Goal: Transaction & Acquisition: Purchase product/service

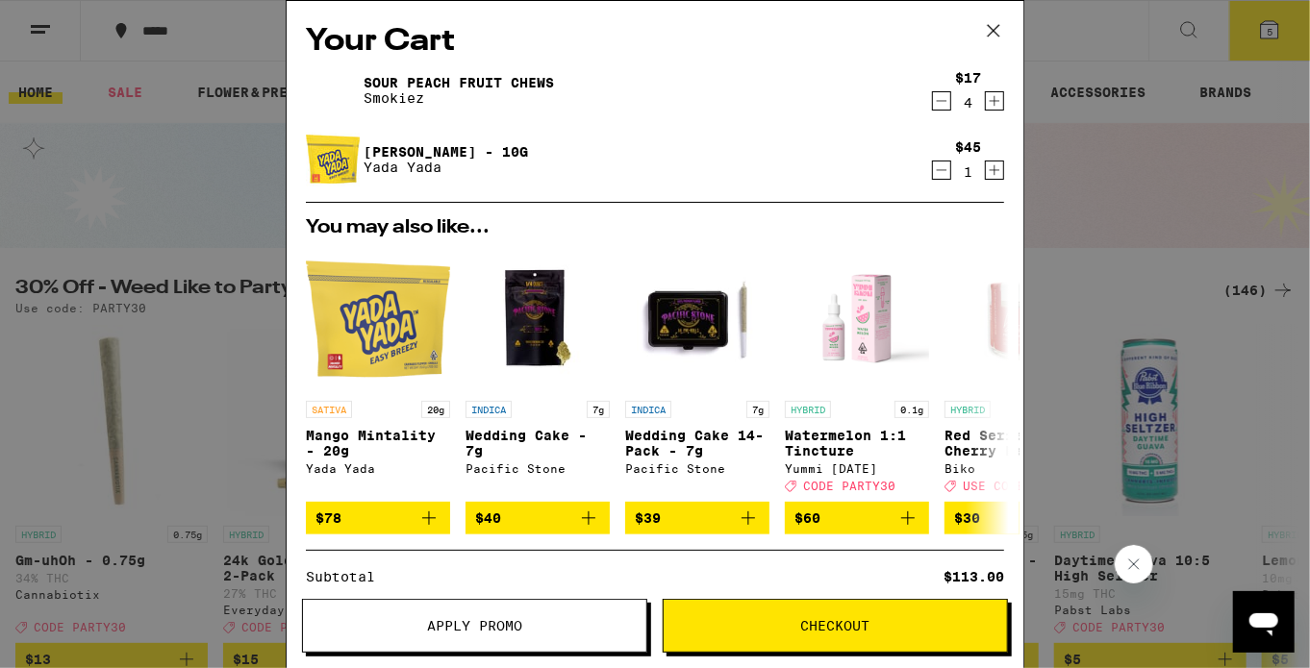
click at [991, 37] on icon at bounding box center [993, 30] width 29 height 29
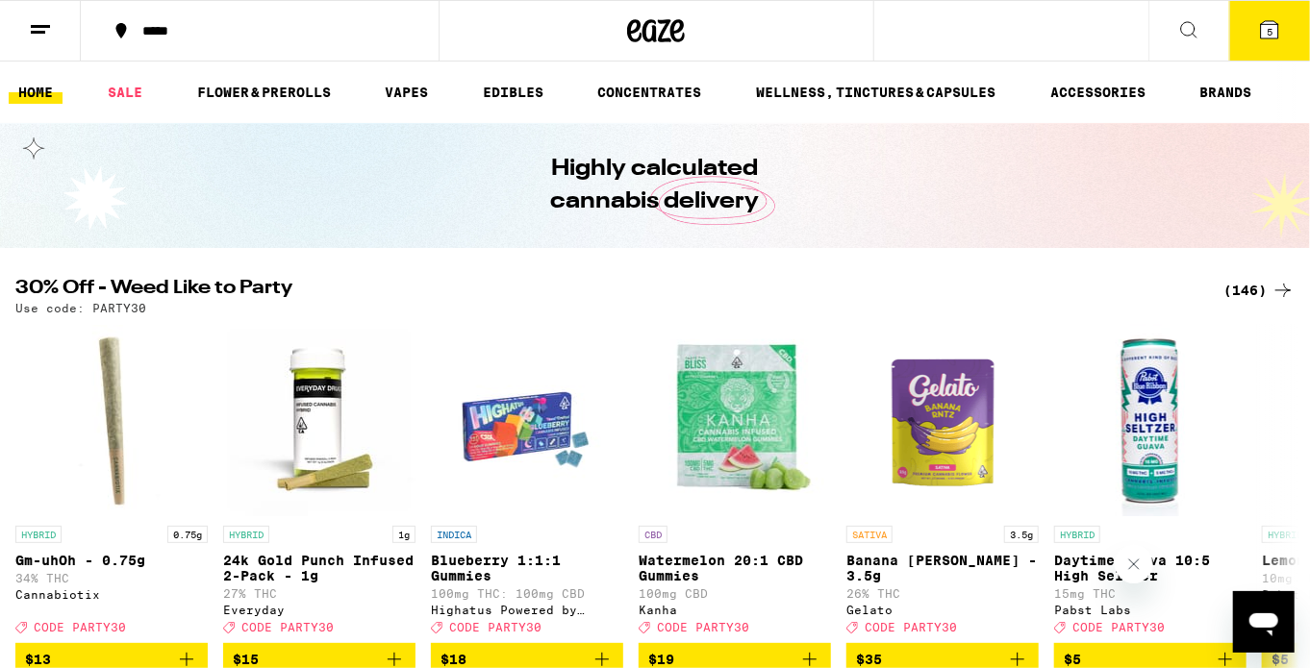
click at [1191, 42] on button at bounding box center [1188, 31] width 81 height 61
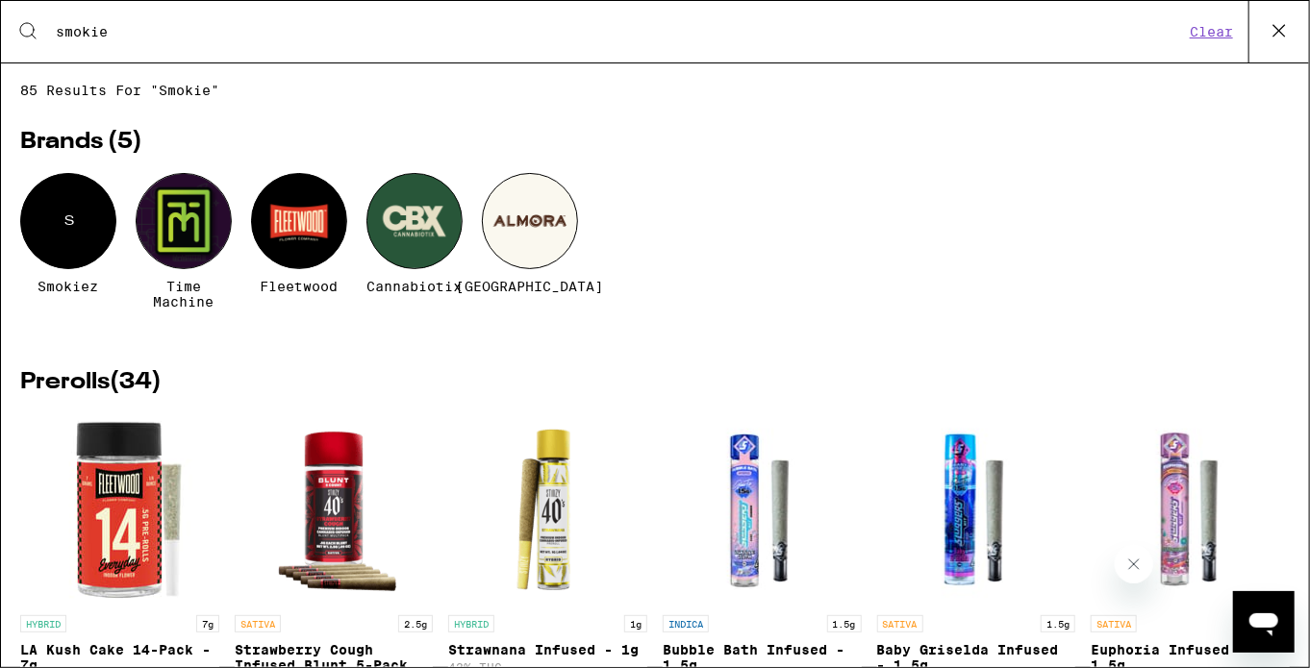
type input "smokie"
click at [73, 234] on div "S" at bounding box center [68, 221] width 96 height 96
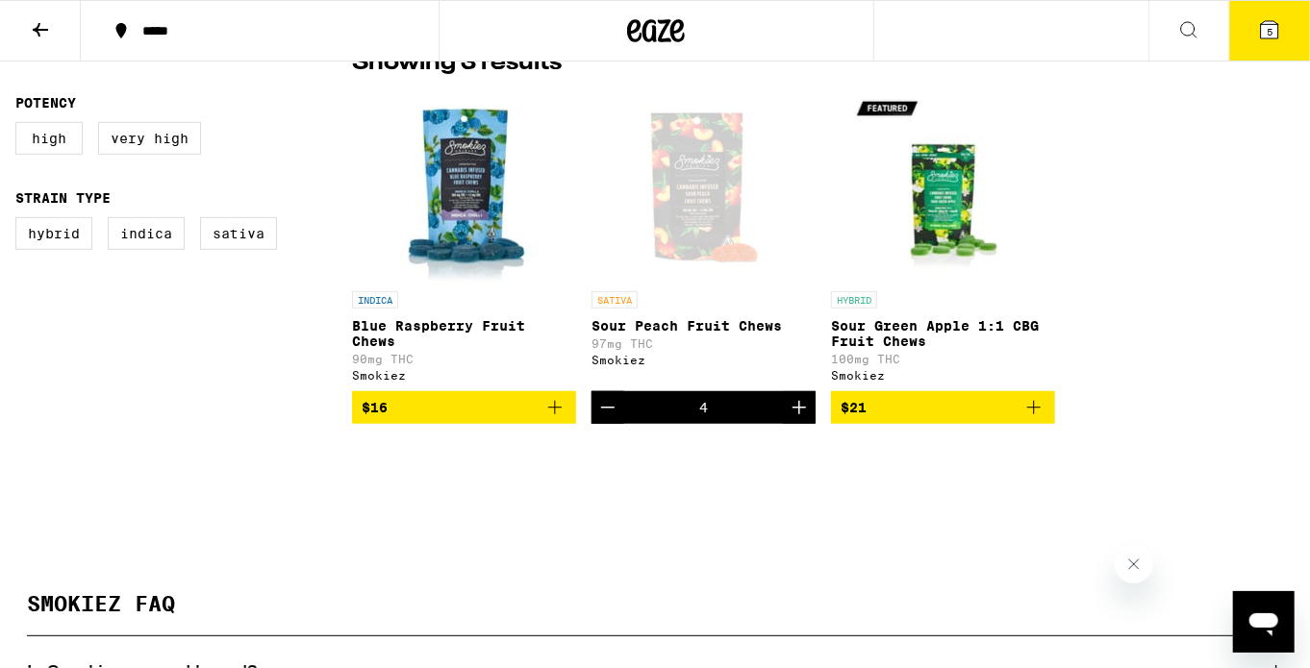
scroll to position [473, 0]
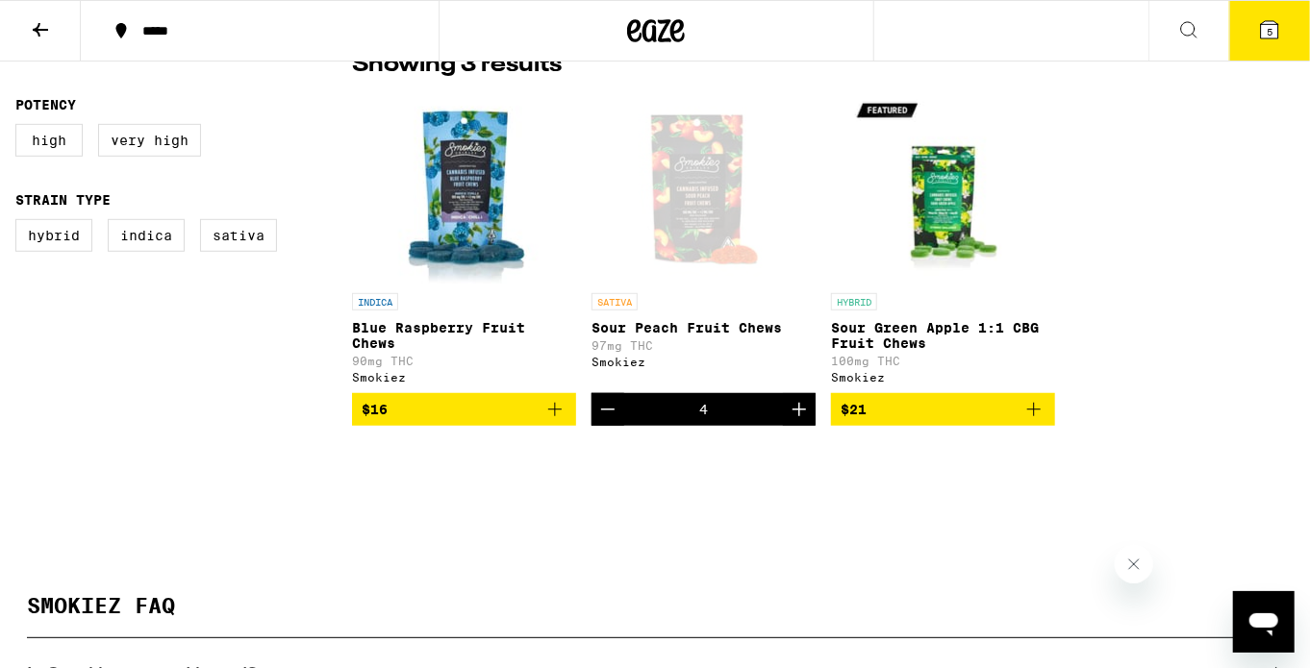
click at [1261, 43] on button "5" at bounding box center [1269, 31] width 81 height 60
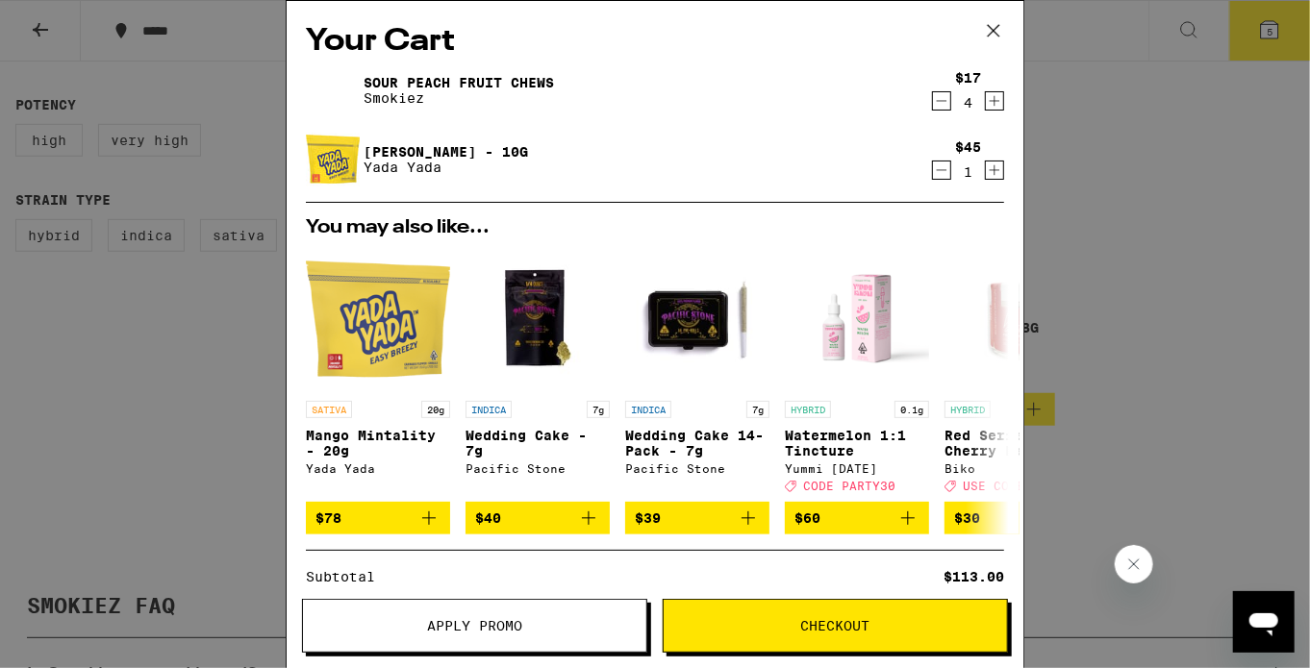
click at [941, 101] on icon "Decrement" at bounding box center [942, 101] width 11 height 0
click at [999, 98] on icon "Increment" at bounding box center [994, 100] width 17 height 23
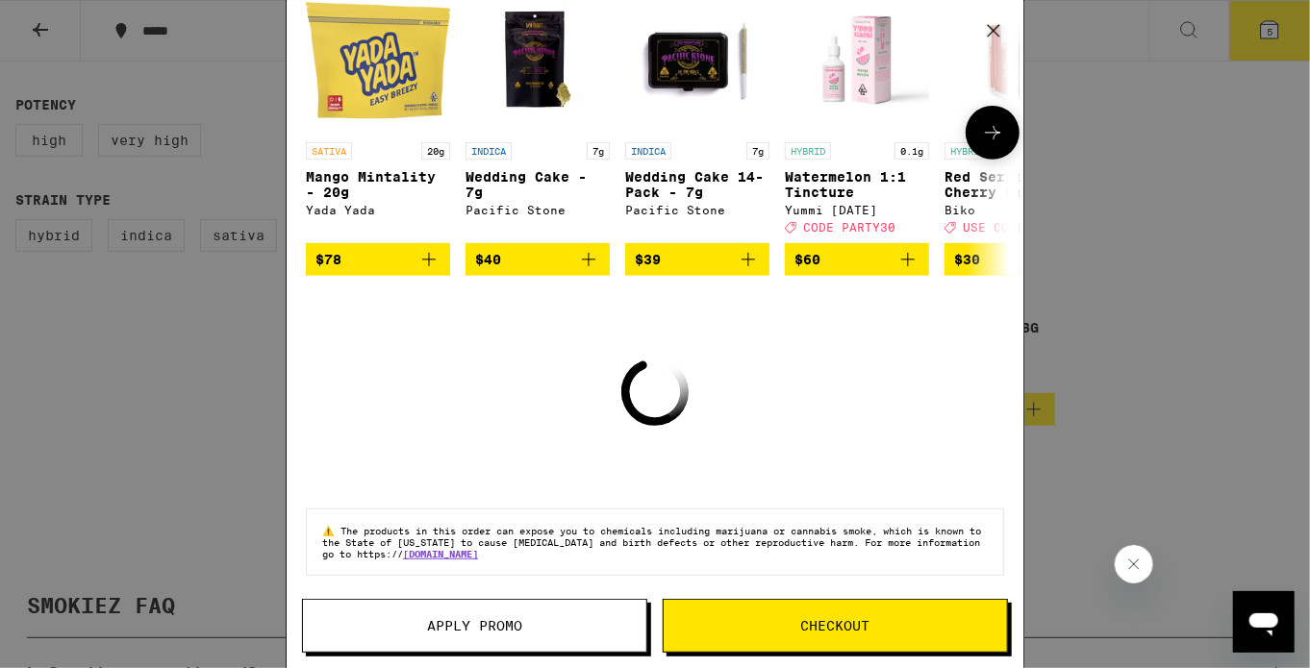
scroll to position [215, 0]
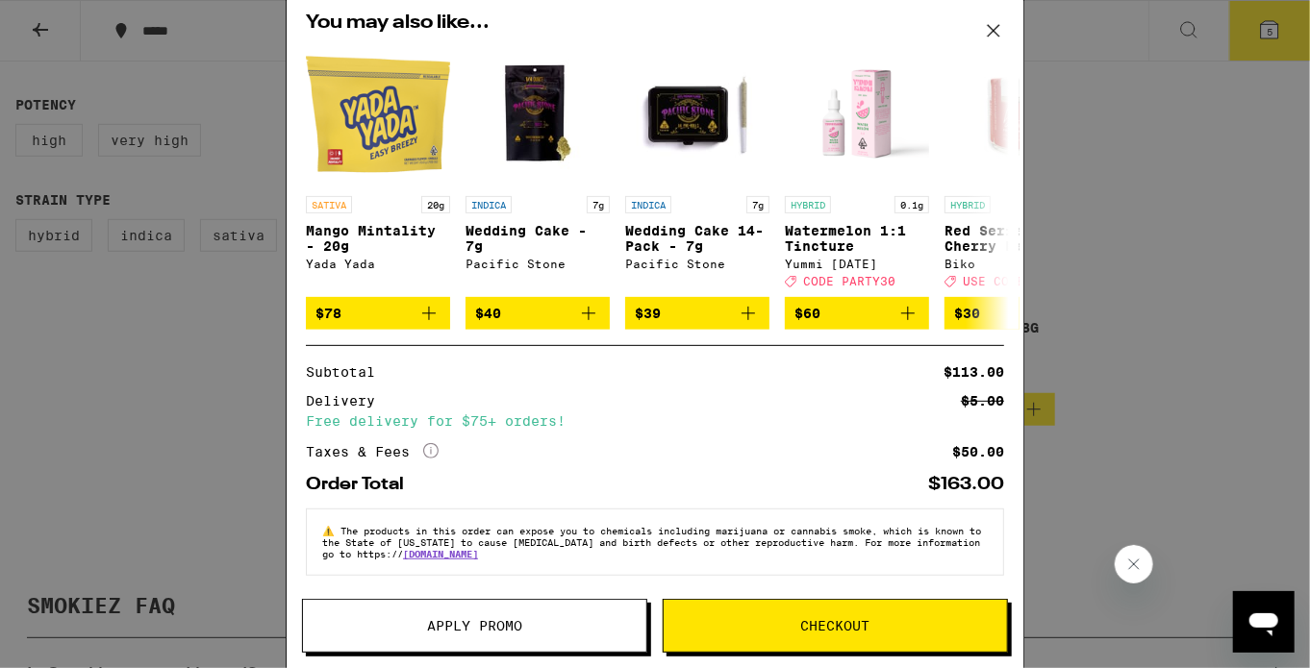
click at [697, 635] on button "Checkout" at bounding box center [835, 626] width 345 height 54
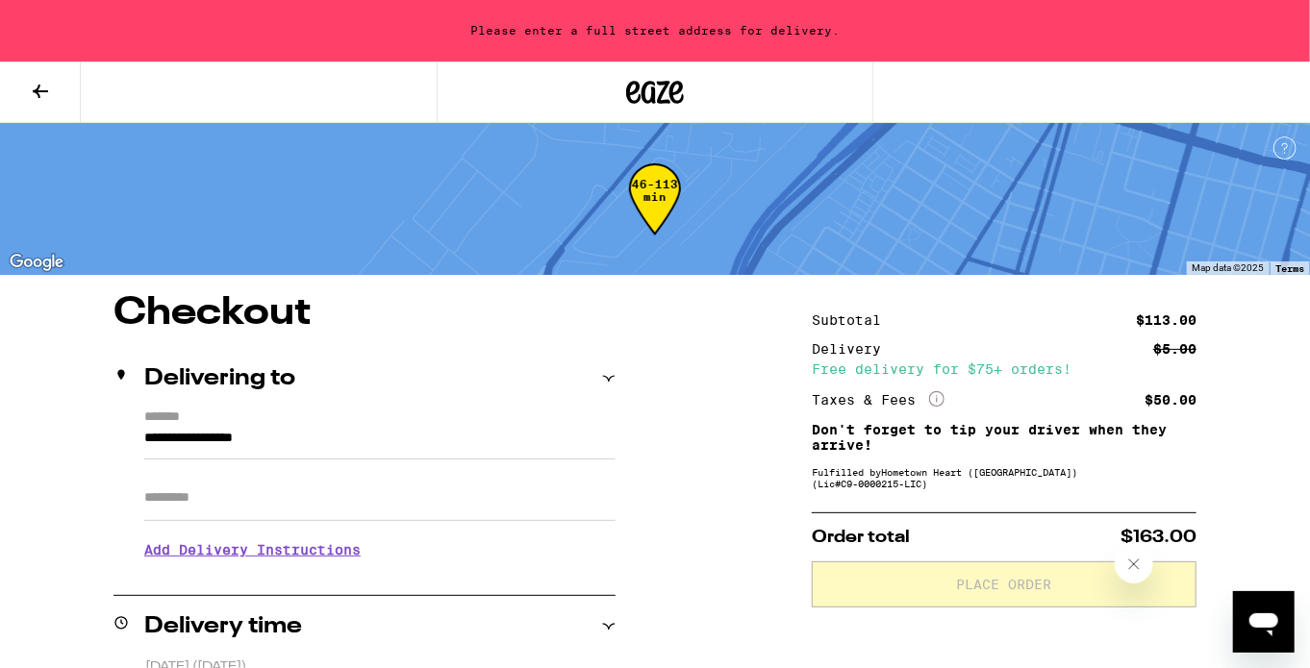
click at [43, 93] on icon at bounding box center [40, 91] width 23 height 23
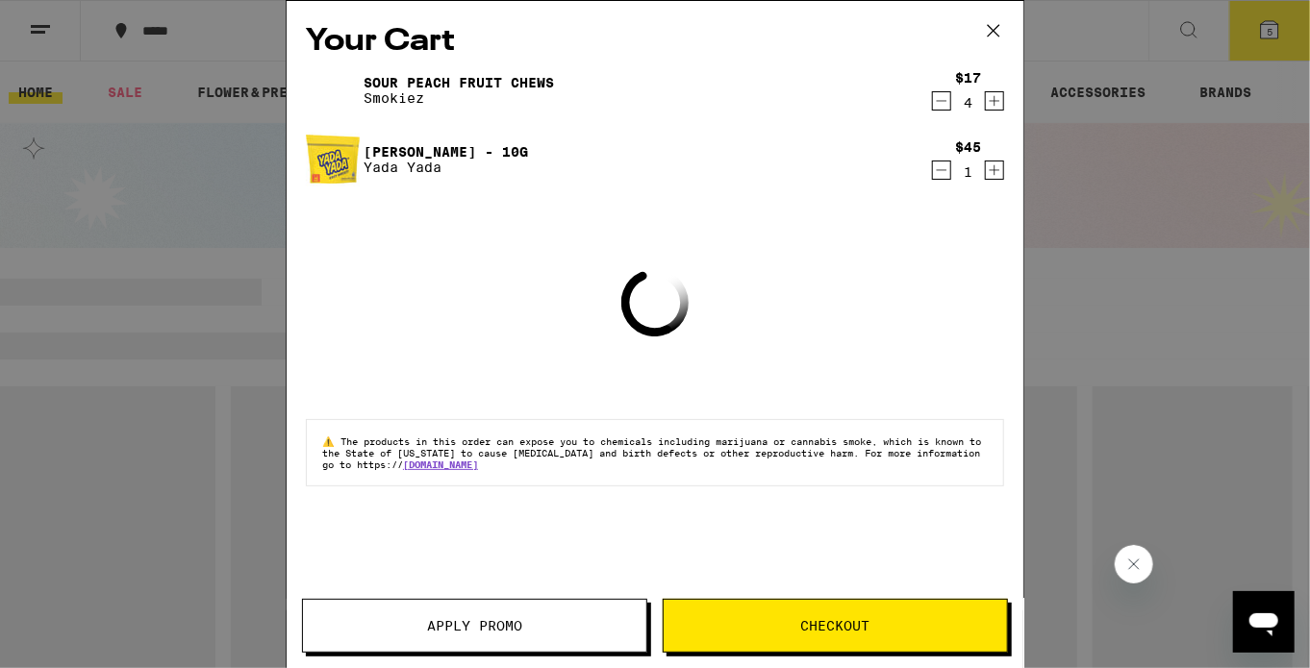
click at [993, 35] on icon at bounding box center [993, 30] width 29 height 29
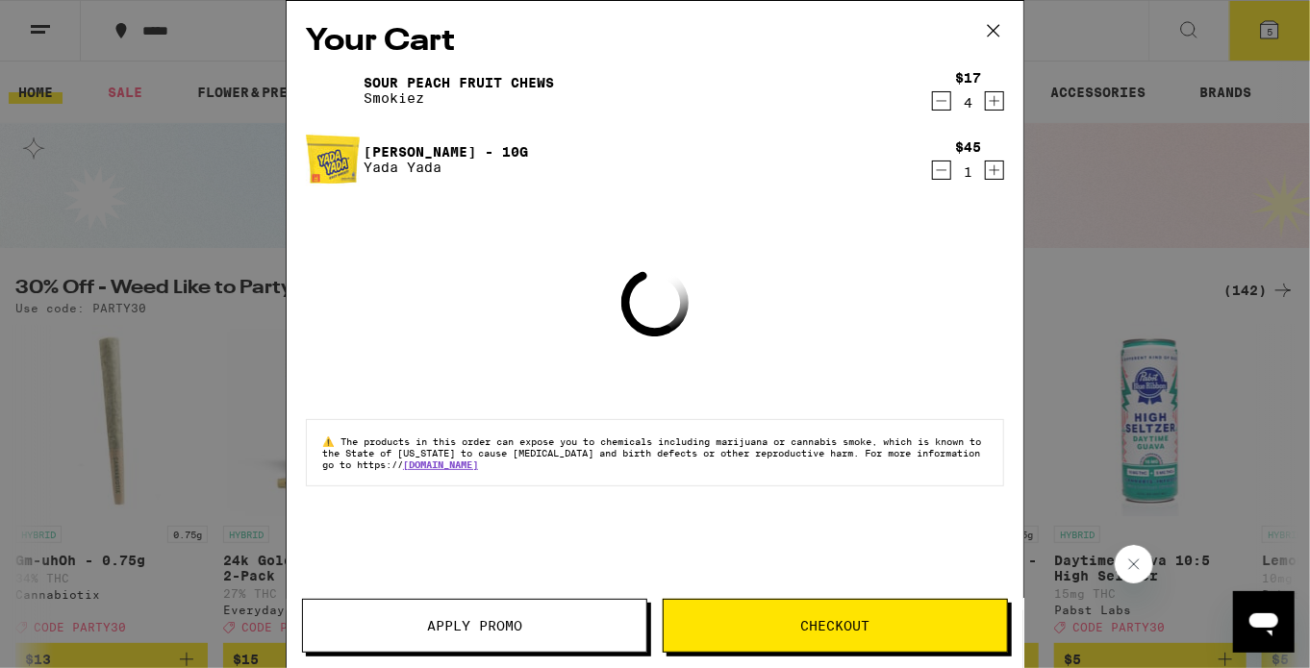
click at [993, 35] on icon at bounding box center [993, 30] width 29 height 29
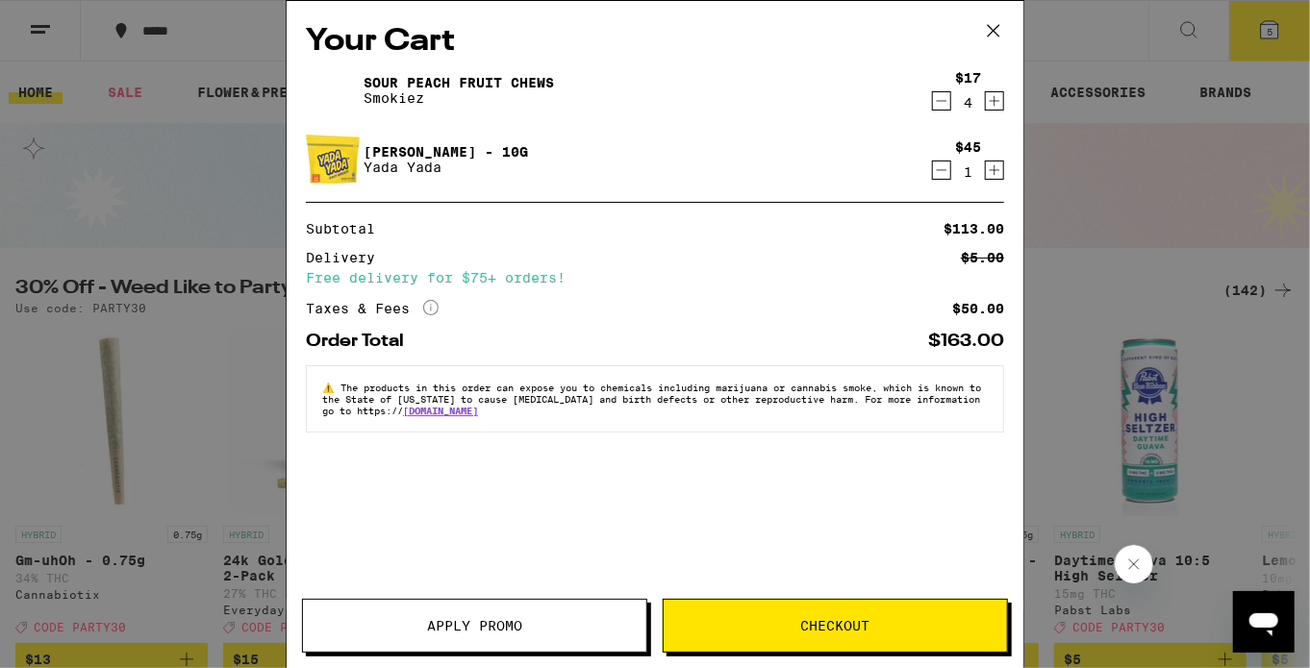
click at [984, 27] on icon at bounding box center [993, 30] width 29 height 29
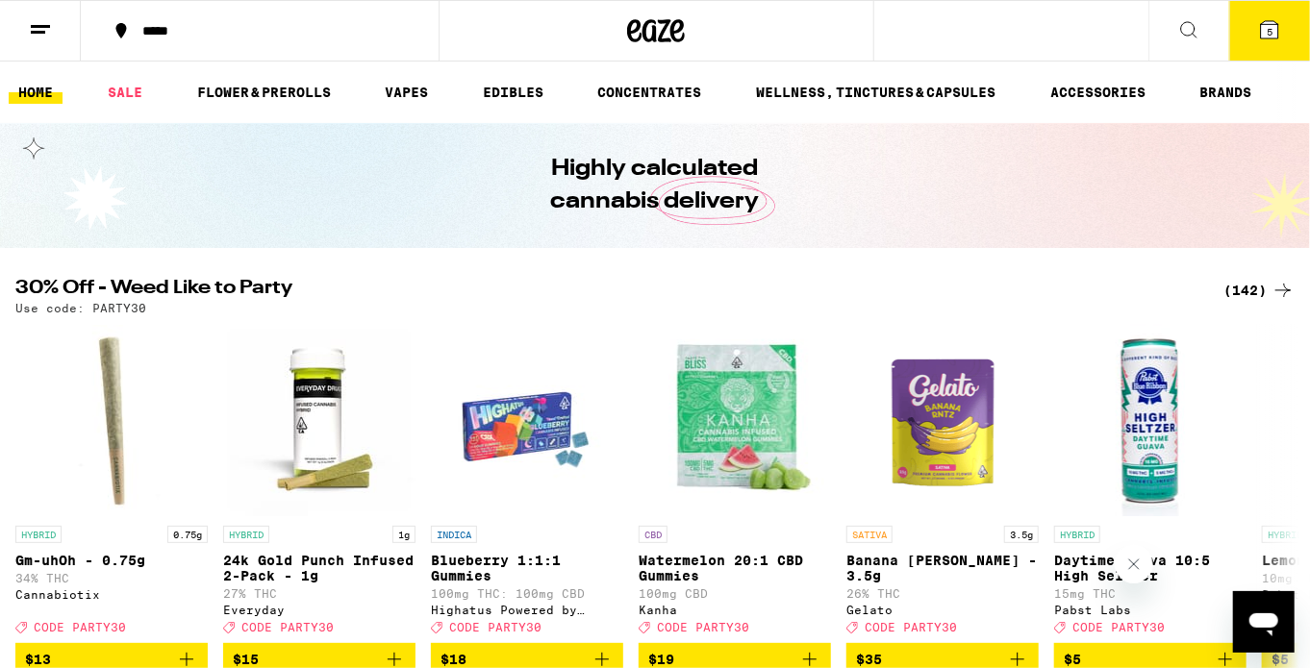
click at [29, 35] on div "Your Cart Sour Peach Fruit Chews Smokiez $17 4 [PERSON_NAME] - 10g [PERSON_NAME…" at bounding box center [655, 334] width 1310 height 668
click at [35, 28] on icon at bounding box center [40, 29] width 23 height 23
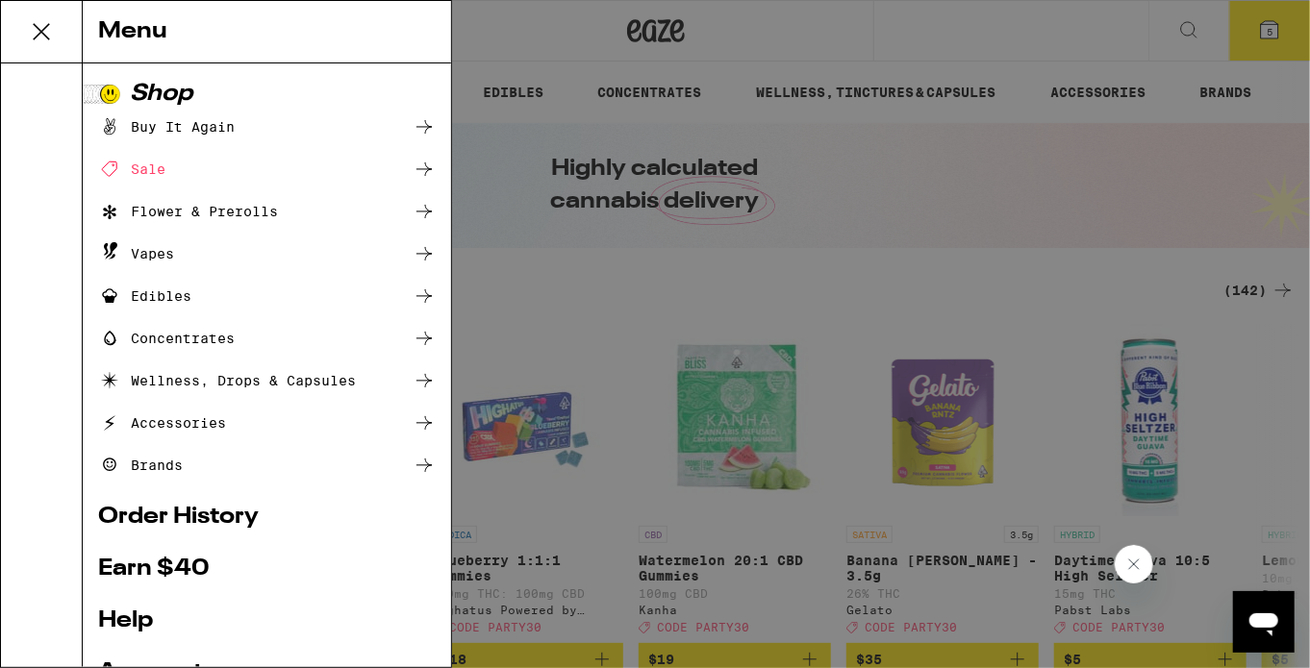
scroll to position [214, 0]
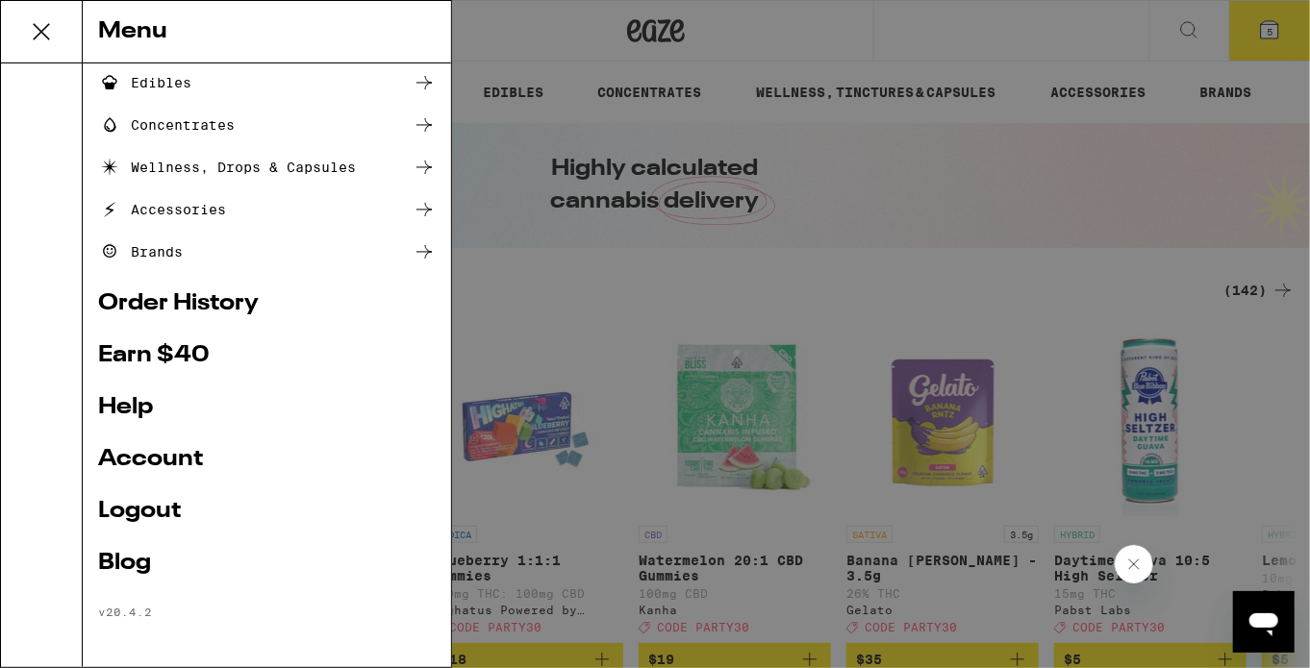
click at [166, 451] on link "Account" at bounding box center [267, 459] width 338 height 23
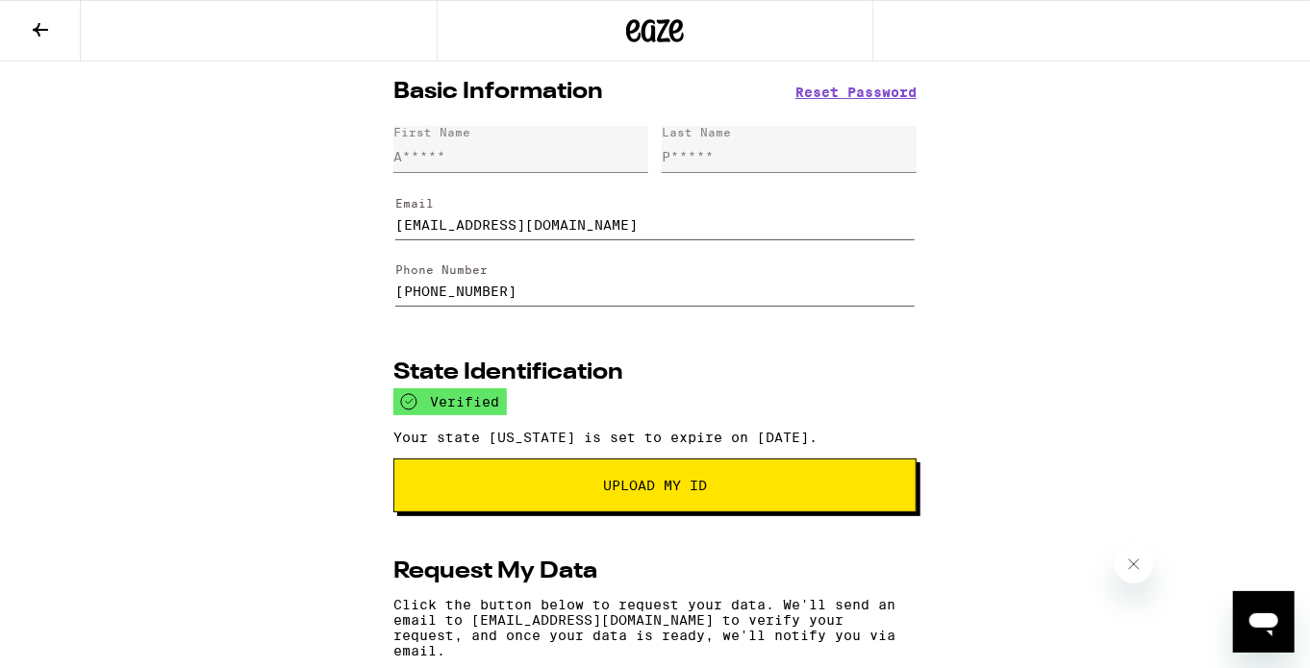
click at [41, 22] on icon at bounding box center [40, 29] width 23 height 23
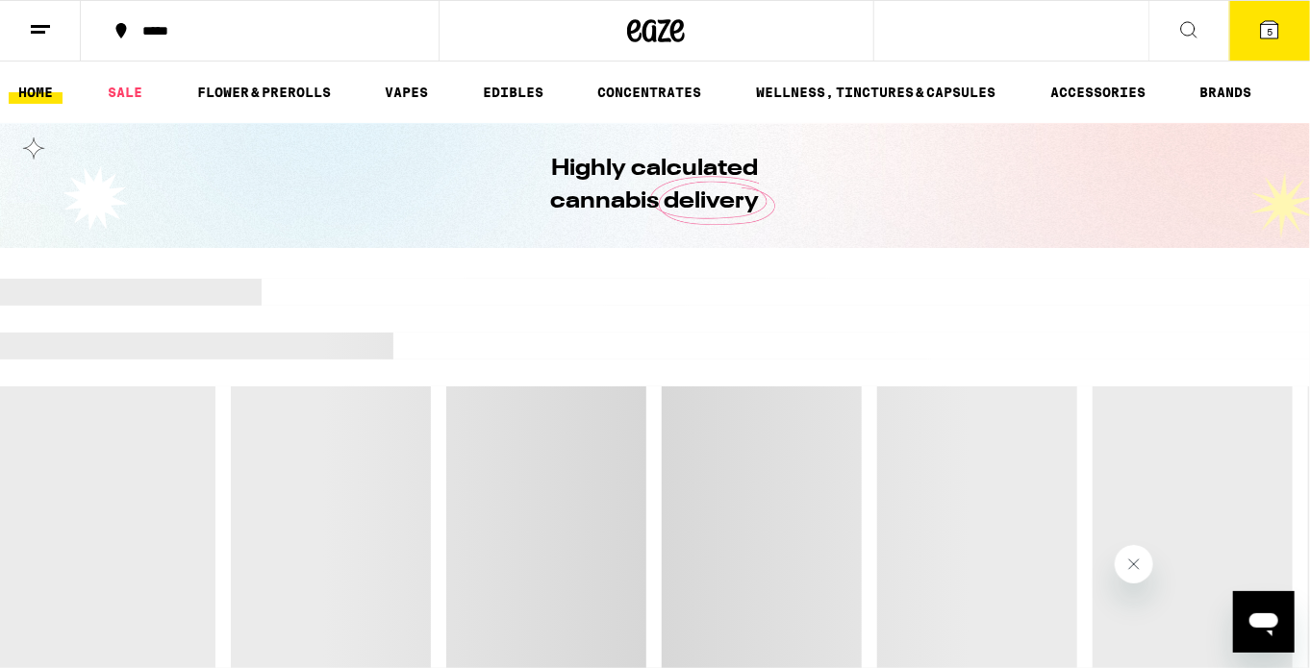
click at [251, 32] on div "*****" at bounding box center [271, 30] width 277 height 13
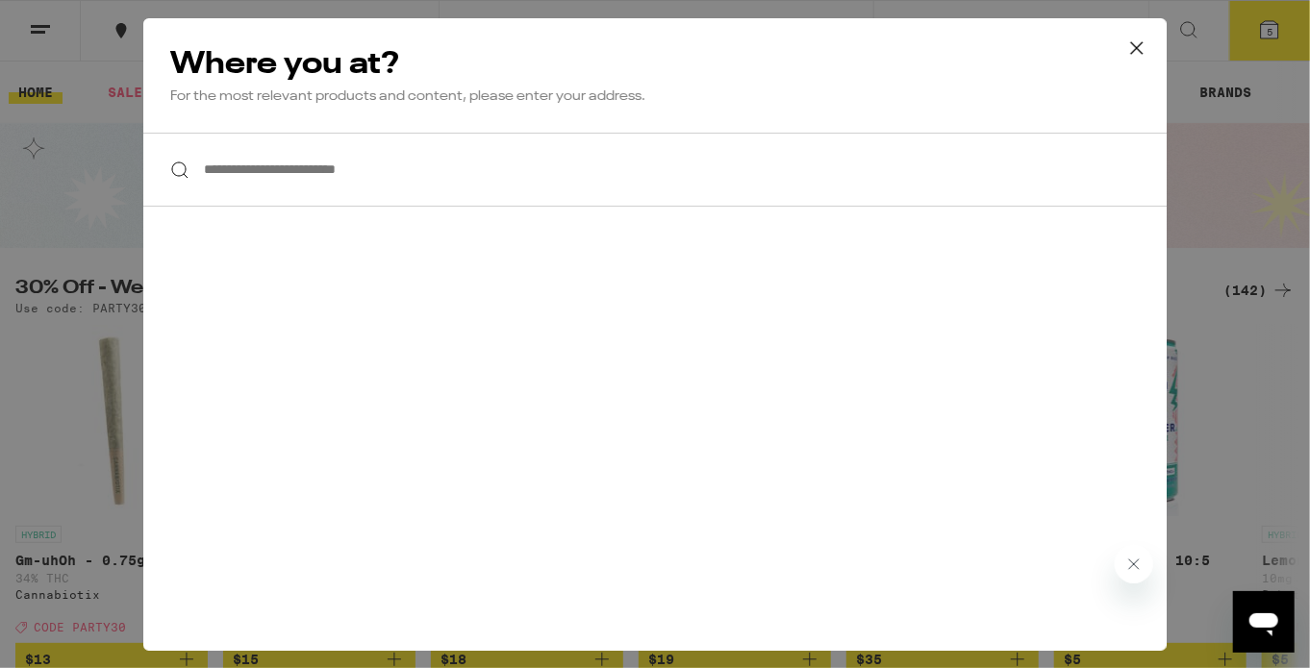
click at [335, 184] on input "**********" at bounding box center [654, 170] width 1023 height 74
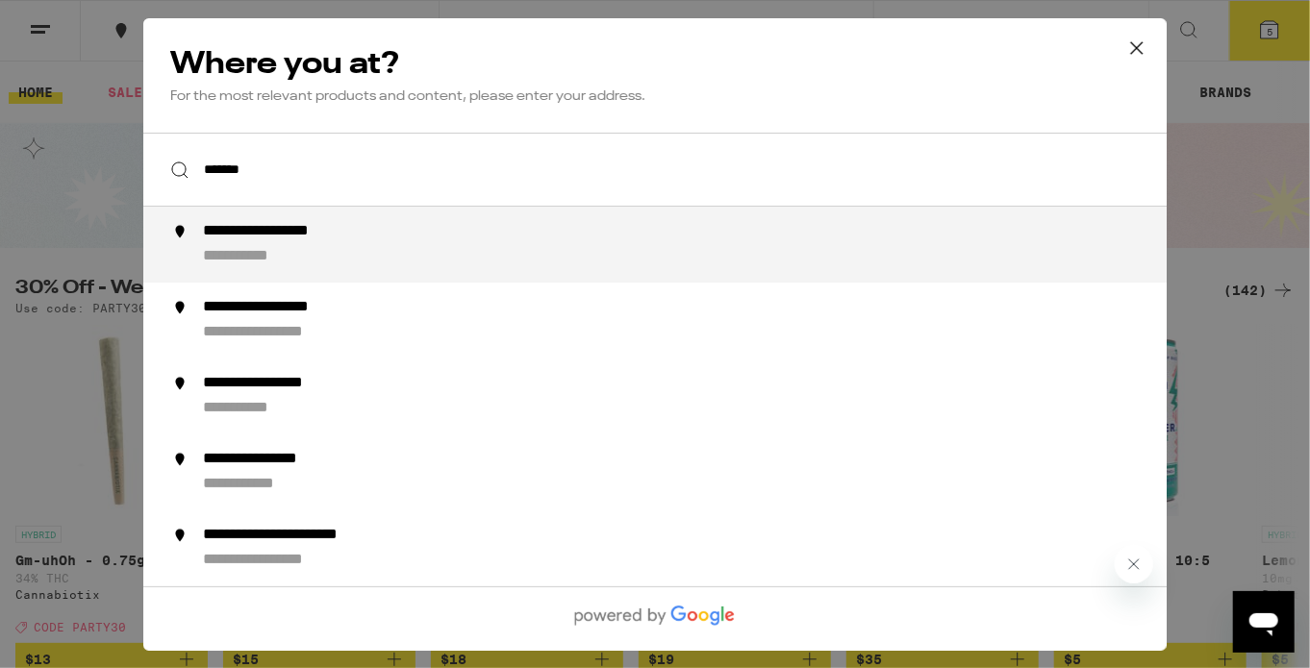
click at [469, 231] on div "**********" at bounding box center [693, 244] width 981 height 45
type input "**********"
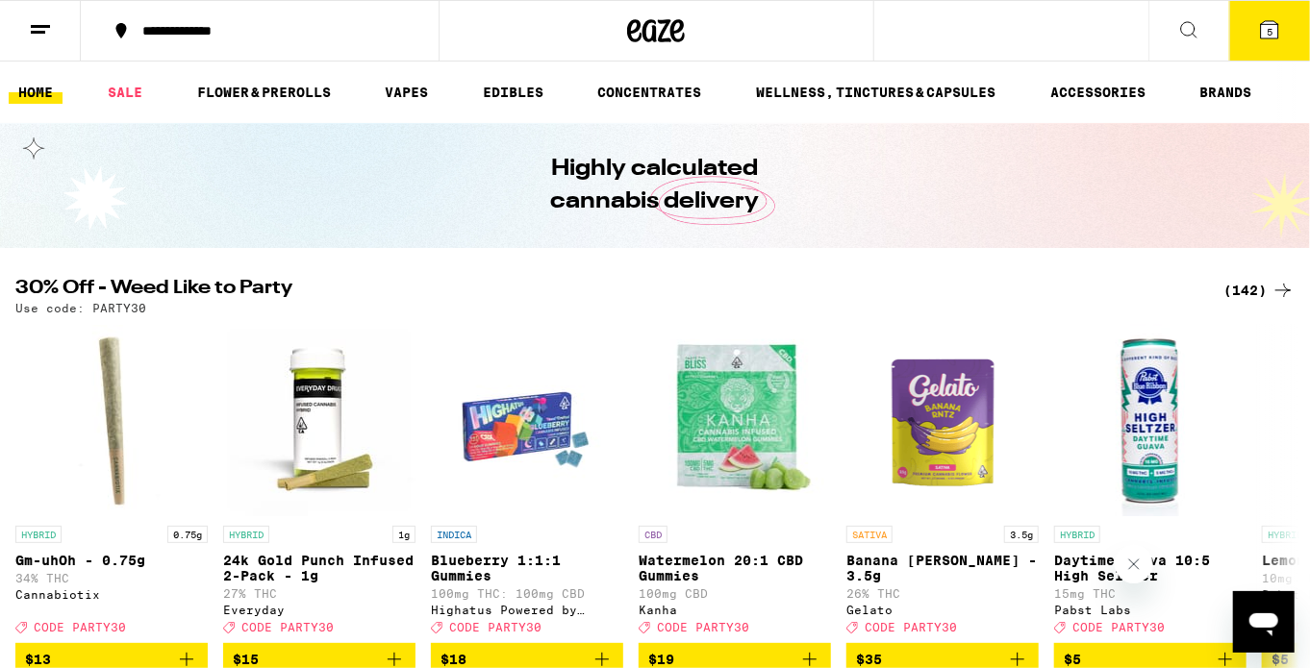
click at [1246, 14] on button "5" at bounding box center [1269, 31] width 81 height 60
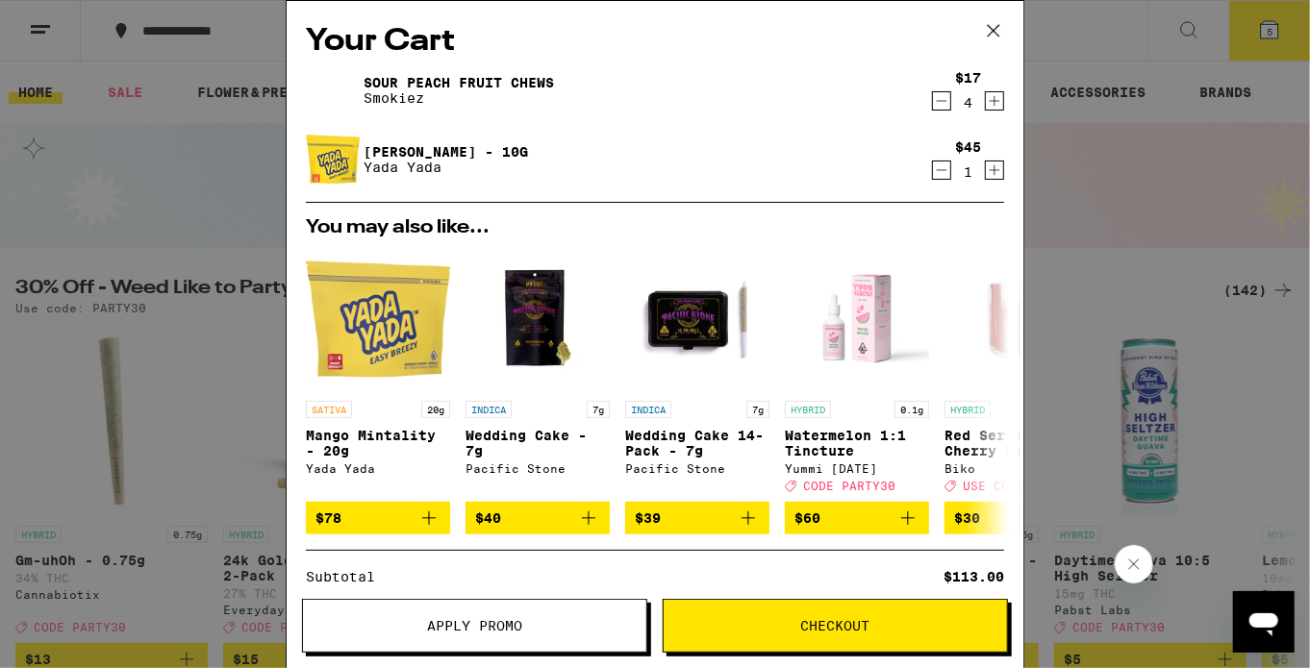
click at [1246, 14] on div "Your Cart Sour Peach Fruit Chews Smokiez $17 4 [PERSON_NAME] - 10g [PERSON_NAME…" at bounding box center [655, 334] width 1310 height 668
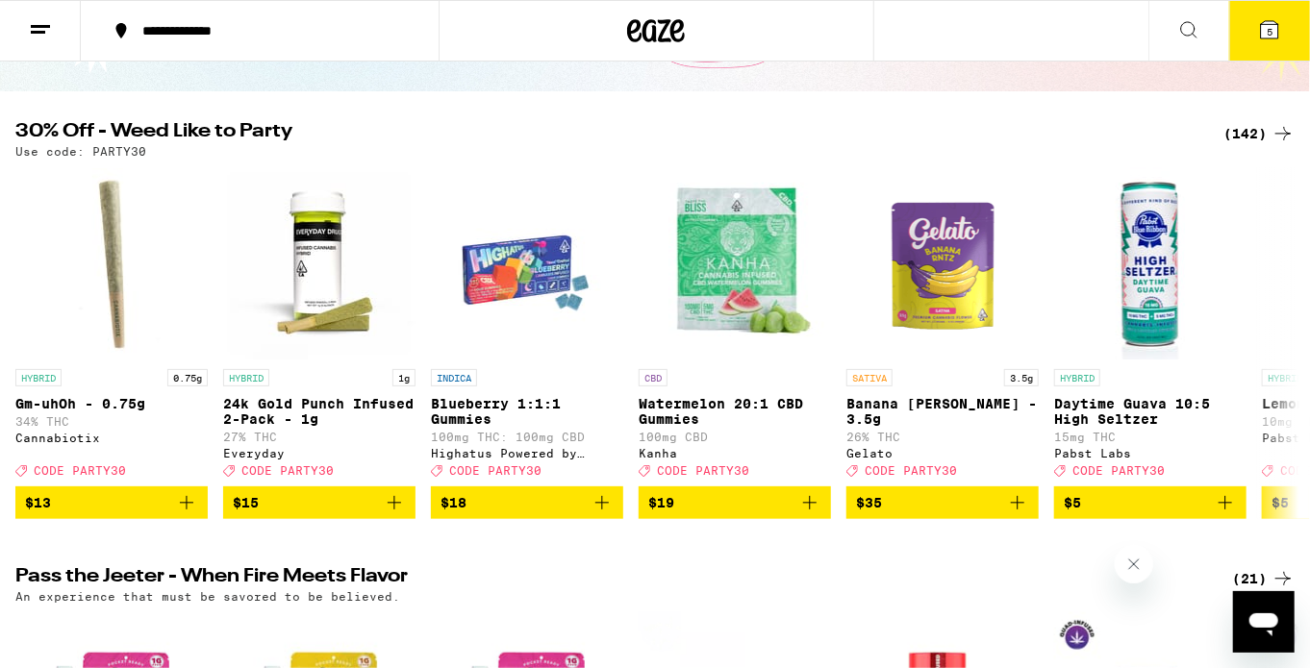
scroll to position [150, 0]
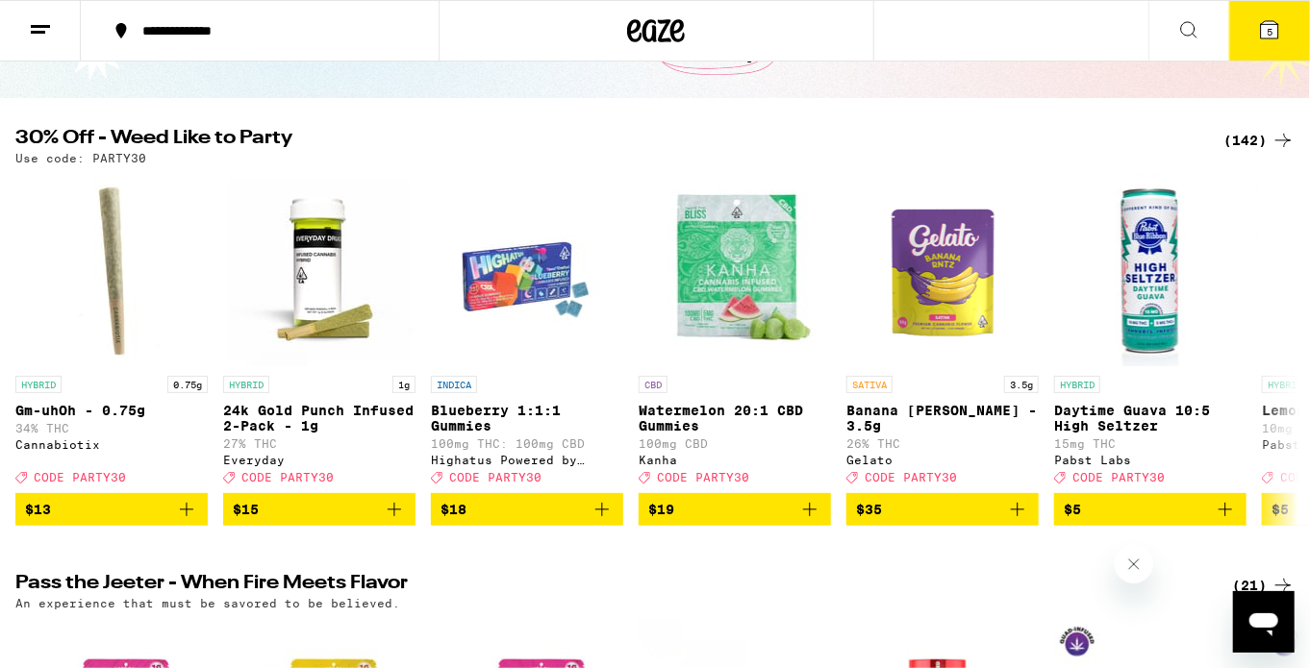
click at [1273, 22] on icon at bounding box center [1269, 29] width 17 height 17
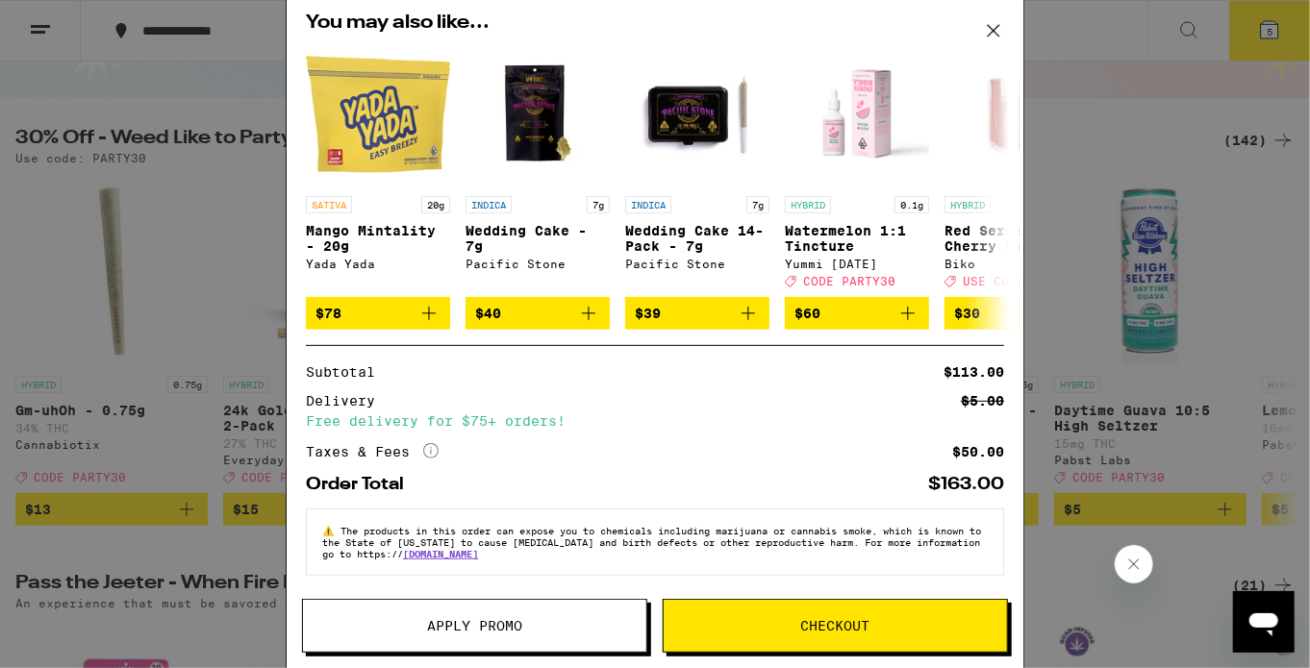
scroll to position [215, 0]
click at [841, 629] on span "Checkout" at bounding box center [835, 625] width 69 height 13
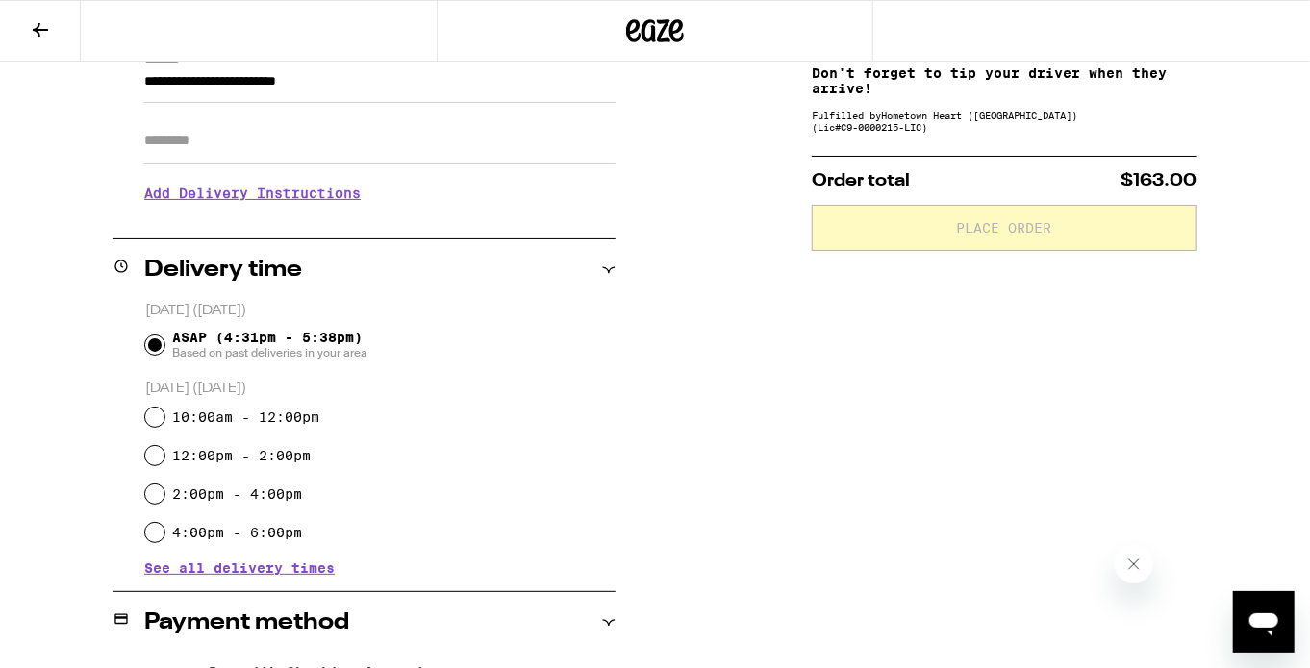
scroll to position [299, 0]
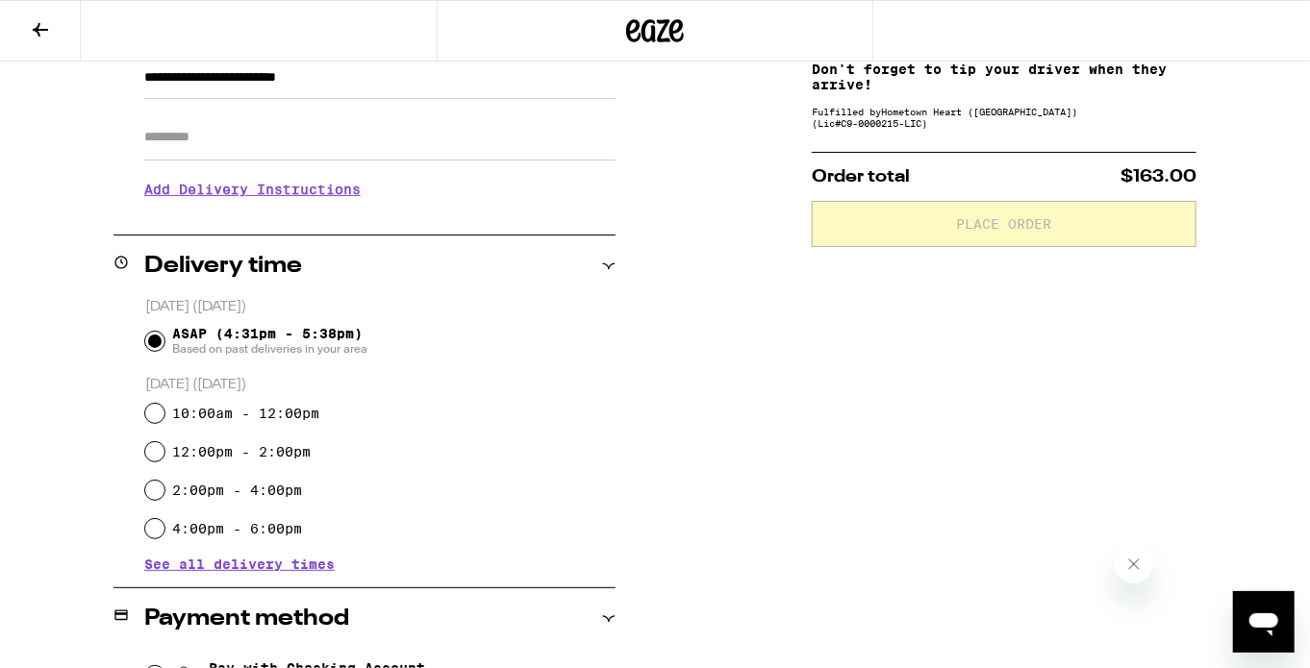
click at [679, 330] on div "**********" at bounding box center [655, 474] width 1310 height 1081
click at [753, 409] on div "**********" at bounding box center [655, 474] width 1310 height 1081
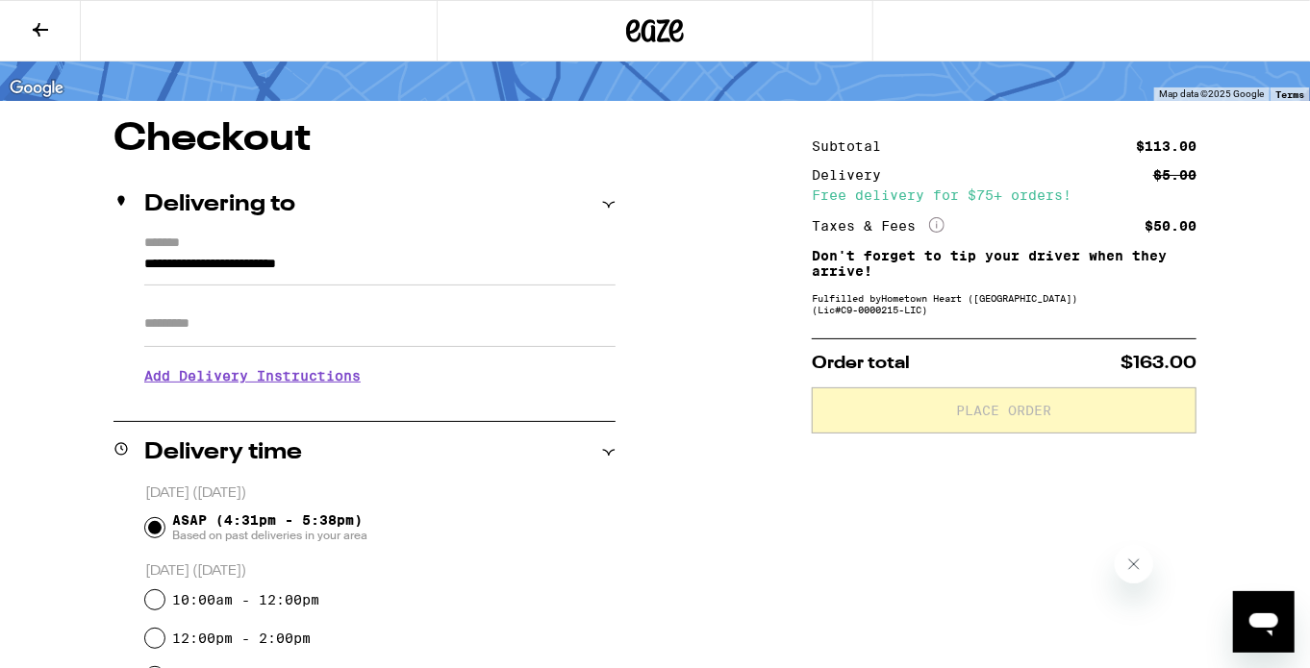
scroll to position [108, 0]
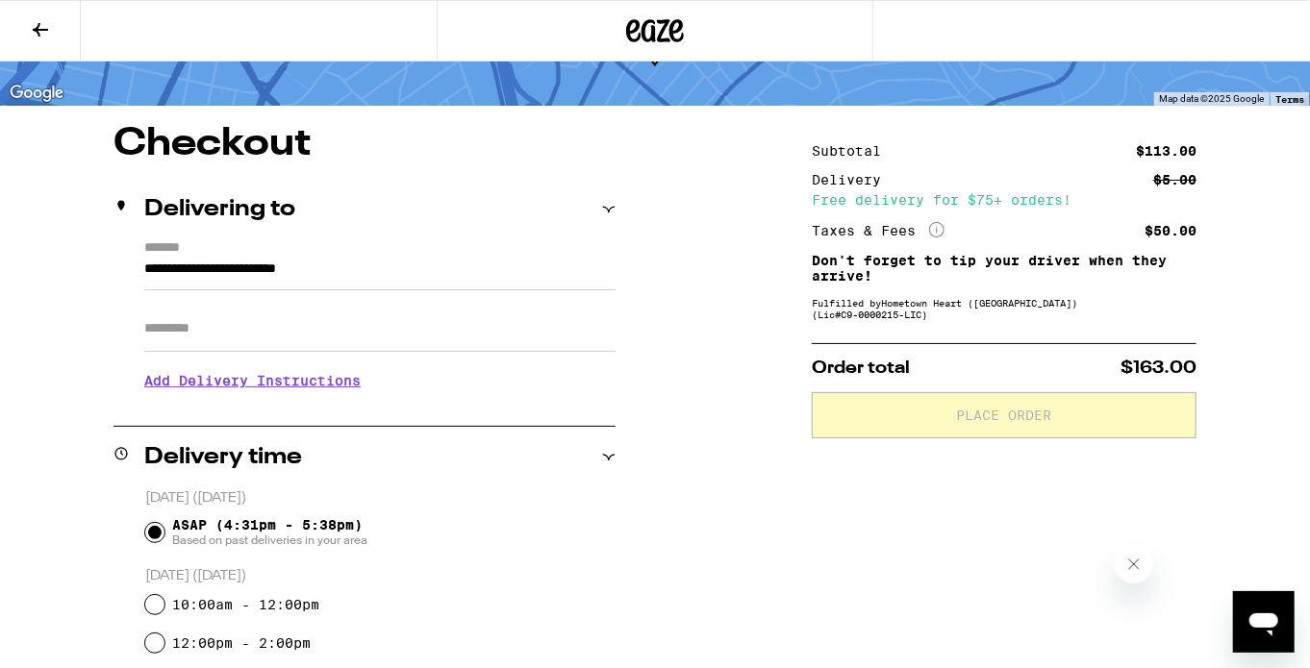
click at [320, 381] on h3 "Add Delivery Instructions" at bounding box center [379, 381] width 471 height 44
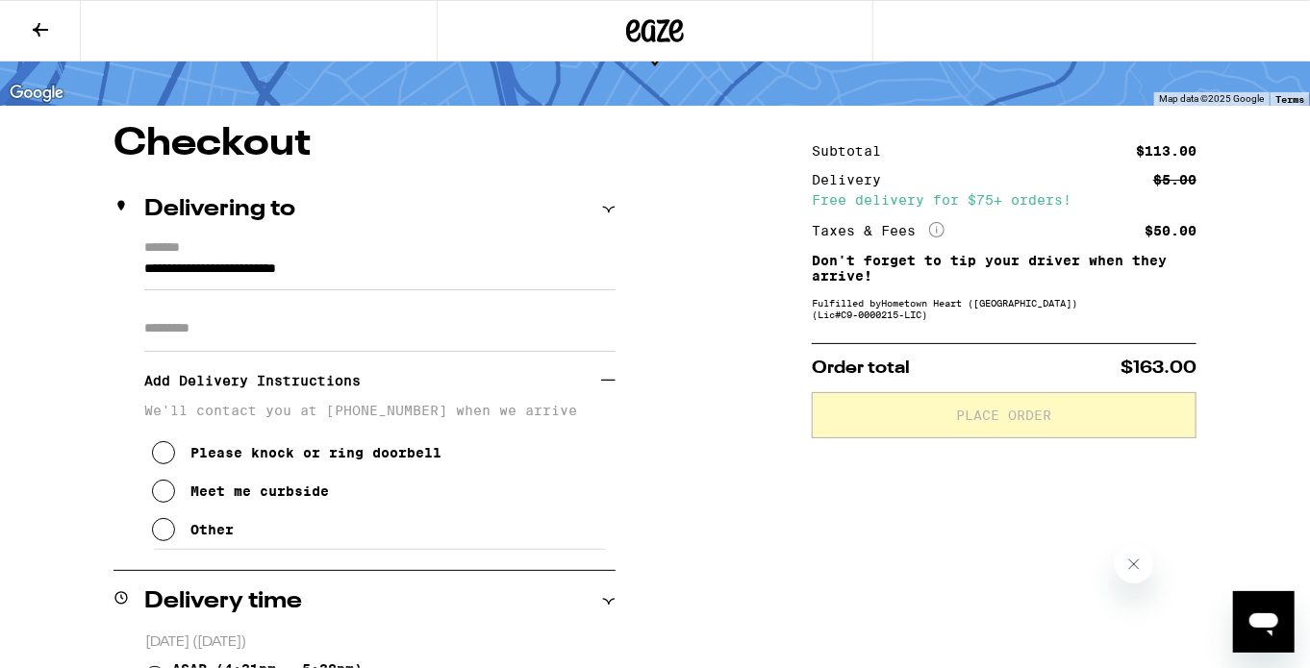
click at [283, 499] on div "Meet me curbside" at bounding box center [259, 491] width 138 height 15
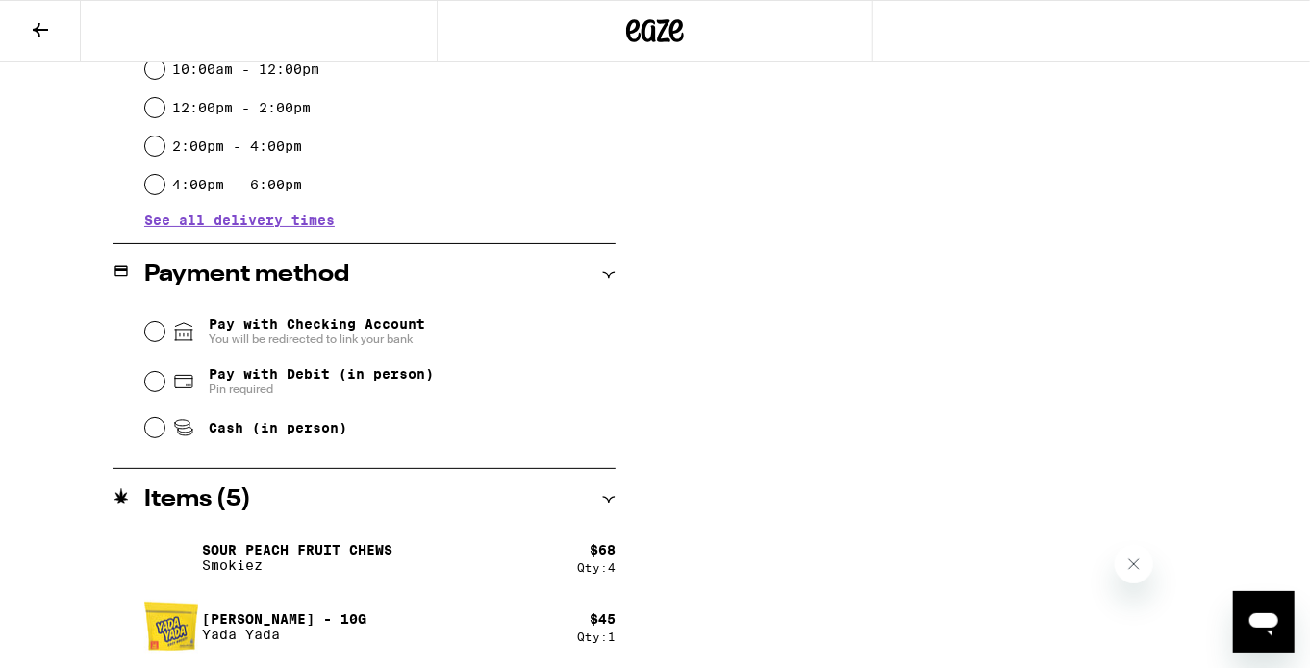
scroll to position [787, 0]
click at [162, 434] on input "Cash (in person)" at bounding box center [154, 428] width 19 height 19
radio input "true"
click at [721, 307] on div "**********" at bounding box center [655, 58] width 1310 height 1225
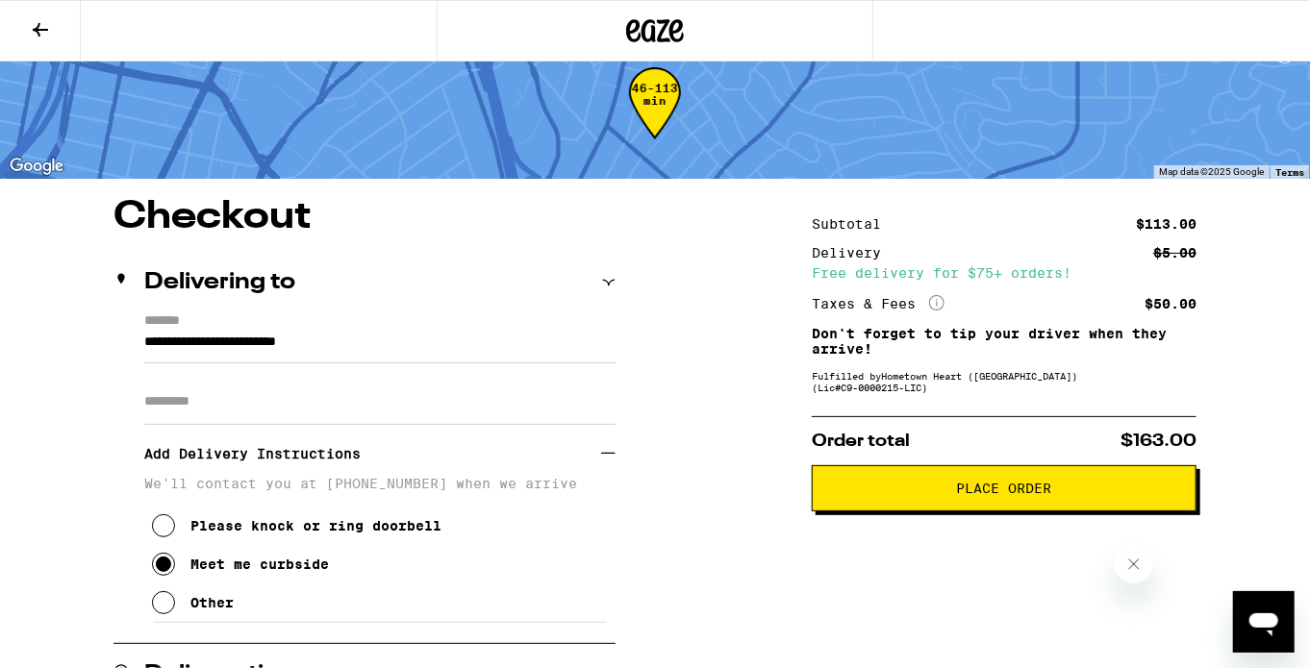
scroll to position [158, 0]
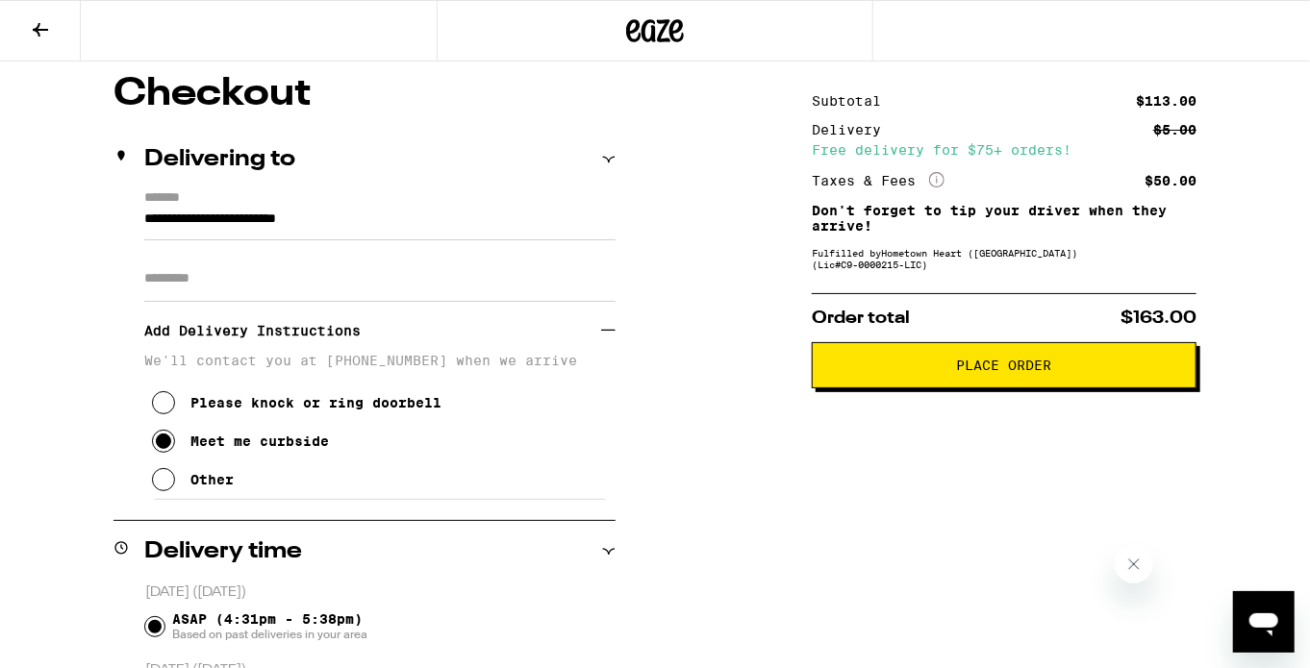
click at [906, 372] on span "Place Order" at bounding box center [1004, 365] width 352 height 13
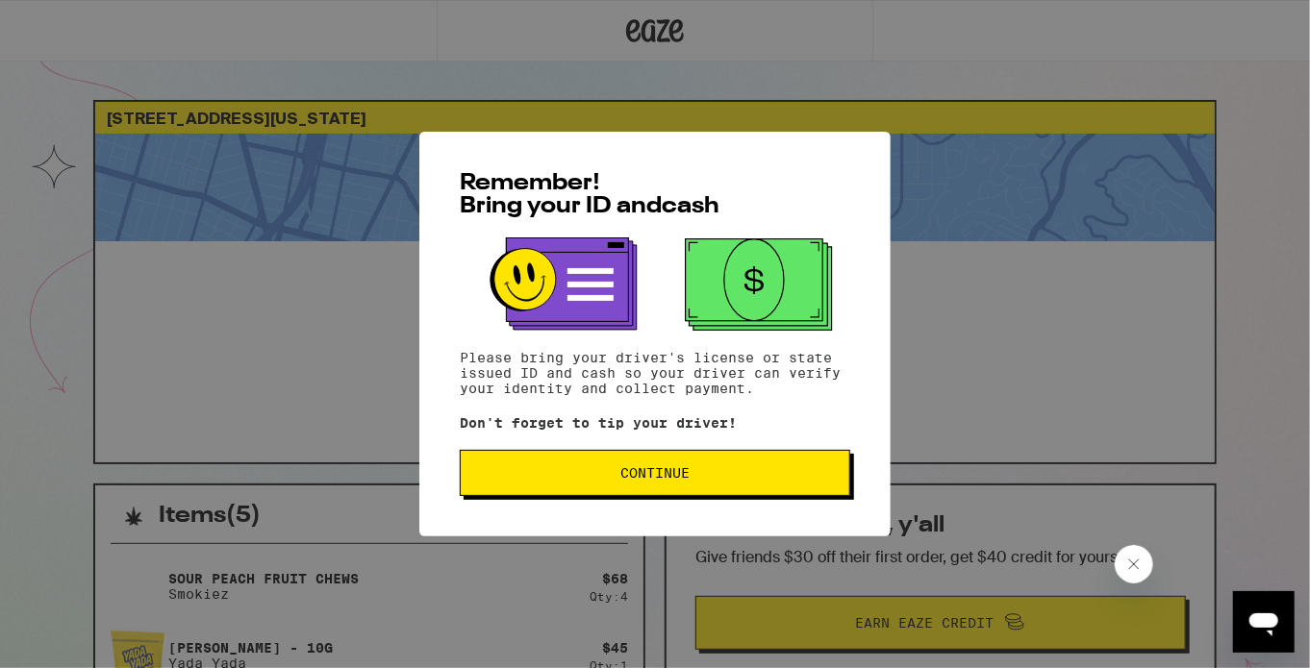
click at [688, 488] on button "Continue" at bounding box center [655, 473] width 390 height 46
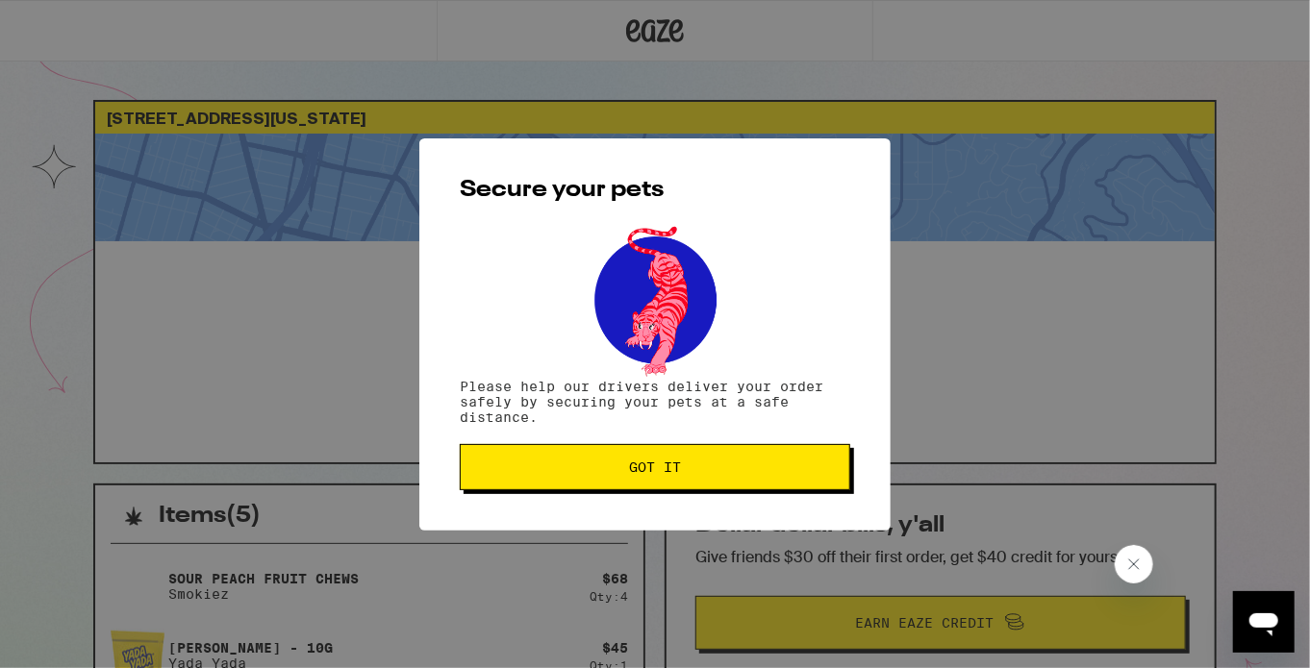
click at [676, 467] on span "Got it" at bounding box center [655, 467] width 52 height 13
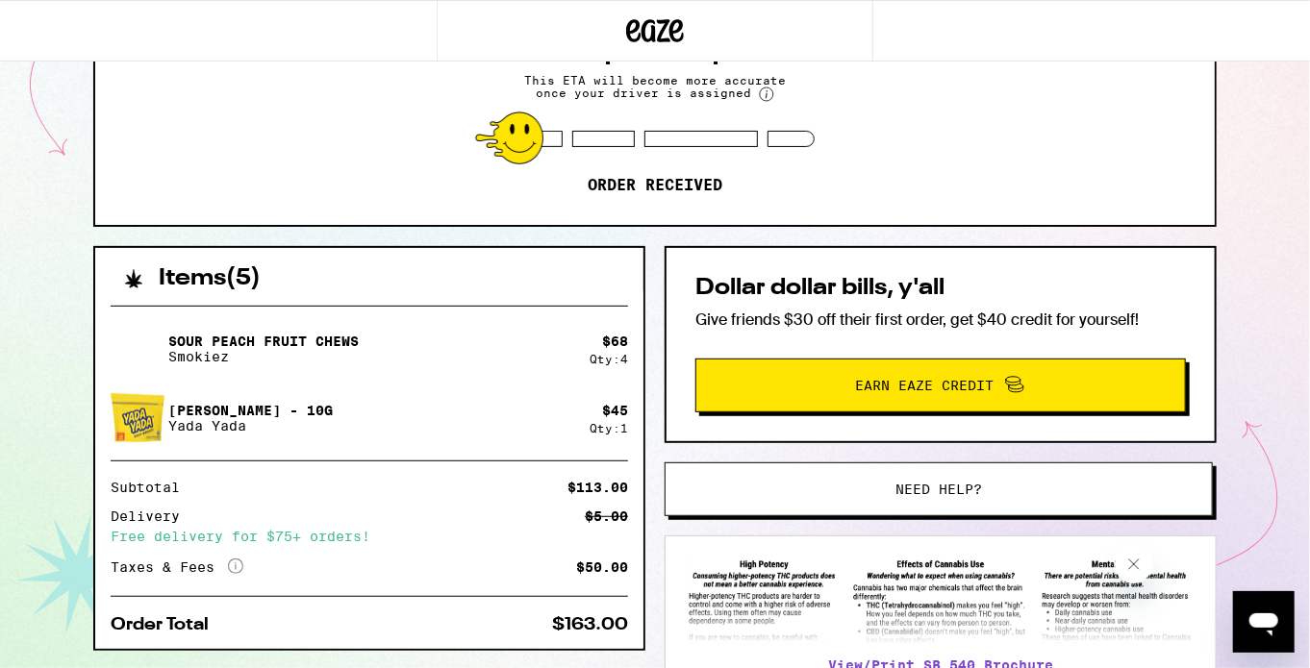
scroll to position [382, 0]
